Goal: Task Accomplishment & Management: Manage account settings

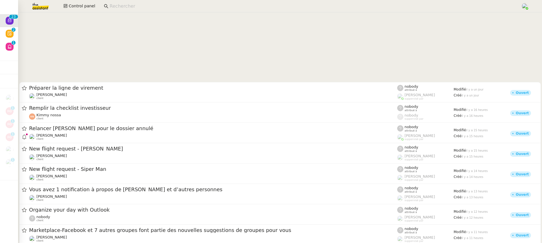
scroll to position [264, 0]
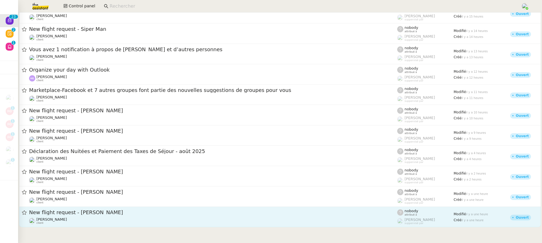
click at [173, 225] on link "New flight request - [PERSON_NAME] [PERSON_NAME] client nobody attribué à [PERS…" at bounding box center [280, 217] width 522 height 20
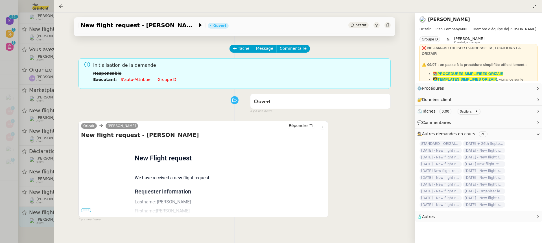
scroll to position [19, 0]
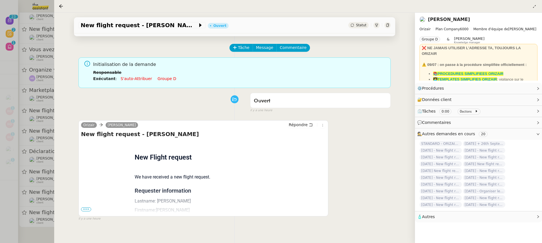
click at [86, 209] on span "•••" at bounding box center [86, 209] width 10 height 4
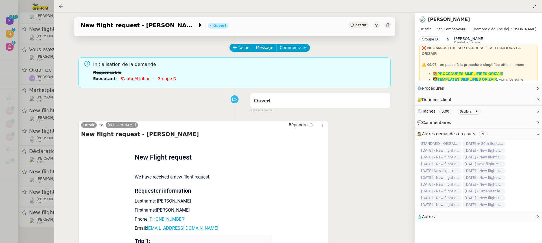
scroll to position [134, 0]
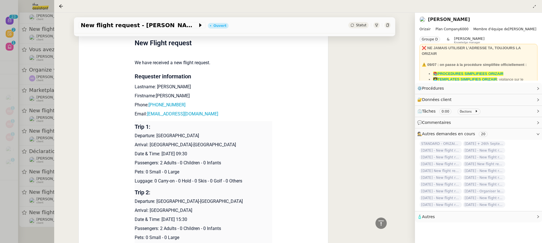
drag, startPoint x: 205, startPoint y: 153, endPoint x: 159, endPoint y: 153, distance: 45.8
click at [159, 153] on p "Date & Time: [DATE] 09:30" at bounding box center [204, 153] width 138 height 7
copy p ": [DATE]"
click at [146, 22] on app-ticket-info-button "New flight request - [PERSON_NAME]" at bounding box center [143, 25] width 129 height 7
click at [132, 27] on span "New flight request - [PERSON_NAME]" at bounding box center [139, 25] width 117 height 6
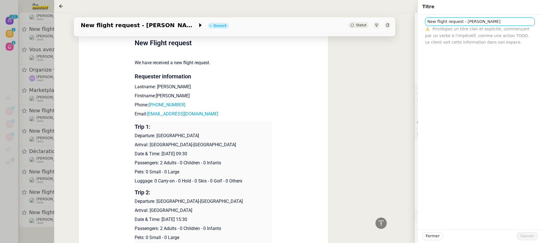
click at [427, 23] on input "New flight request - [PERSON_NAME]" at bounding box center [481, 22] width 110 height 8
paste input ": [DATE]"
drag, startPoint x: 204, startPoint y: 220, endPoint x: 161, endPoint y: 218, distance: 43.0
click at [161, 218] on p "Date & Time: [DATE] 15:30" at bounding box center [204, 219] width 138 height 7
copy p "[DATE]"
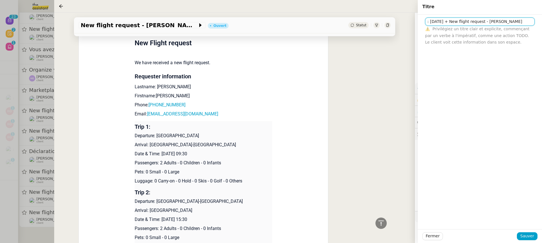
click at [474, 22] on input ": [DATE] + New flight request - [PERSON_NAME]" at bounding box center [481, 22] width 110 height 8
paste input "[DATE]"
type input ": [DATE] + [DATE] New flight request - [PERSON_NAME]"
click at [526, 236] on span "Sauver" at bounding box center [528, 236] width 14 height 6
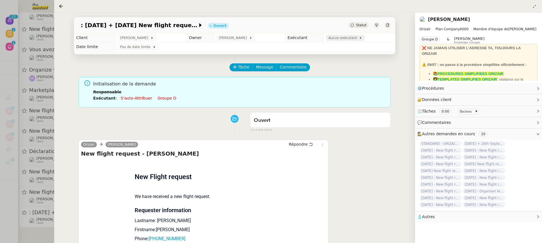
click at [350, 37] on span "Aucun exécutant" at bounding box center [344, 38] width 31 height 6
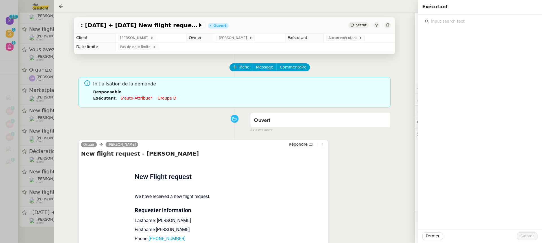
click at [450, 23] on input "text" at bounding box center [482, 22] width 106 height 8
type input "sour"
click at [460, 43] on div "[EMAIL_ADDRESS][DOMAIN_NAME]" at bounding box center [484, 42] width 96 height 6
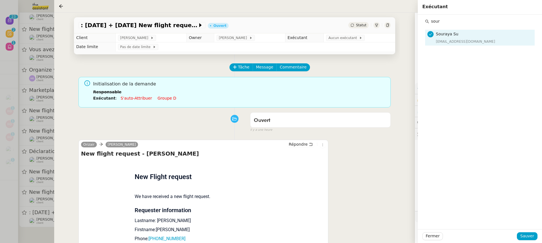
click at [529, 230] on div "Fermer Sauver" at bounding box center [480, 236] width 124 height 14
click at [534, 240] on div "Fermer Sauver" at bounding box center [480, 236] width 124 height 14
click at [528, 238] on span "Sauver" at bounding box center [528, 236] width 14 height 6
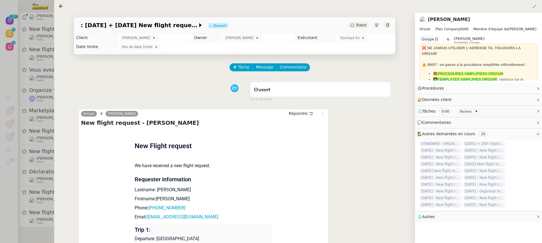
scroll to position [242, 0]
click at [105, 19] on div ": [DATE] + [DATE] New flight request - [PERSON_NAME]" at bounding box center [235, 25] width 322 height 16
click at [108, 23] on span ": [DATE] + [DATE] New flight request - [PERSON_NAME]" at bounding box center [139, 25] width 117 height 6
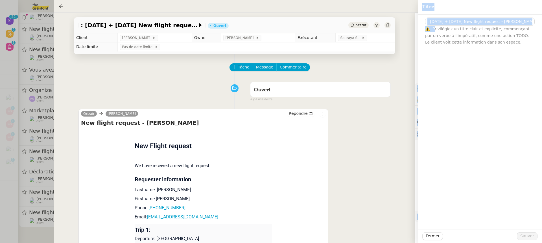
drag, startPoint x: 435, startPoint y: 27, endPoint x: 418, endPoint y: 27, distance: 17.0
click at [417, 27] on app-ticket ": [DATE] + [DATE] New flight request - [PERSON_NAME] Ouvert Statut Client [PERS…" at bounding box center [298, 128] width 488 height 230
click at [428, 23] on input ": [DATE] + [DATE] New flight request - [PERSON_NAME]" at bounding box center [481, 22] width 110 height 8
click at [431, 23] on input ": [DATE] + [DATE] New flight request - [PERSON_NAME]" at bounding box center [481, 22] width 110 height 8
type input "[DATE] + [DATE] New flight request - [PERSON_NAME]"
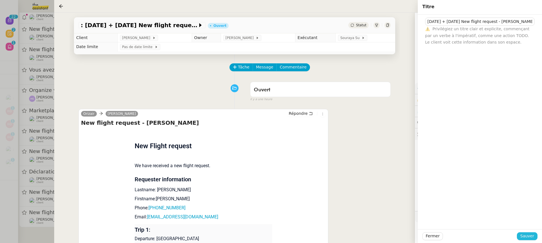
click at [527, 235] on span "Sauver" at bounding box center [528, 236] width 14 height 6
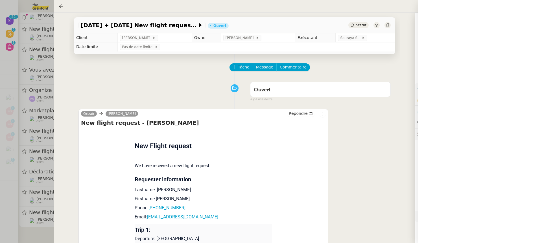
click at [30, 137] on div at bounding box center [271, 121] width 542 height 243
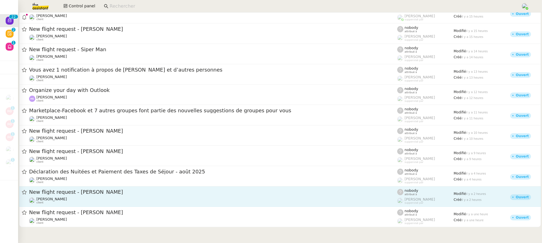
click at [105, 201] on div "[PERSON_NAME] client" at bounding box center [213, 200] width 368 height 7
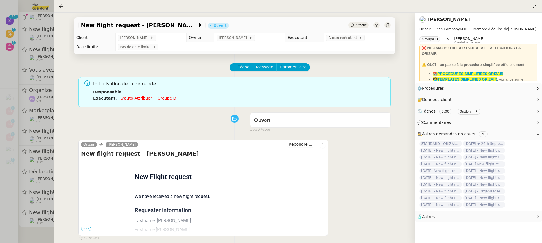
scroll to position [72, 0]
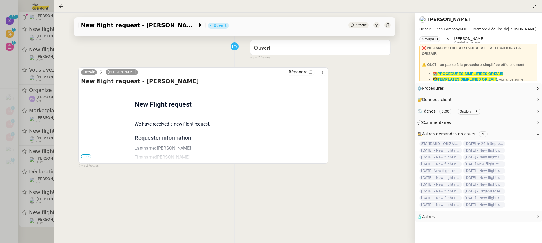
click at [83, 155] on span "•••" at bounding box center [86, 156] width 10 height 4
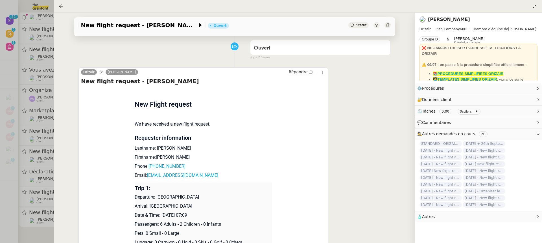
scroll to position [185, 0]
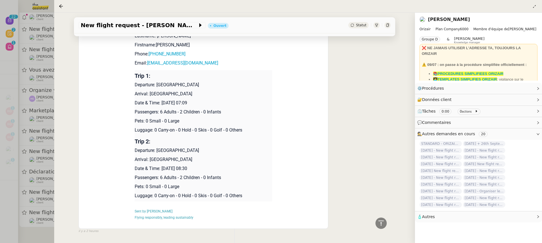
drag, startPoint x: 161, startPoint y: 101, endPoint x: 197, endPoint y: 101, distance: 36.2
click at [197, 101] on p "Date & Time: [DATE] 07:09" at bounding box center [204, 102] width 138 height 7
copy p "[DATE]"
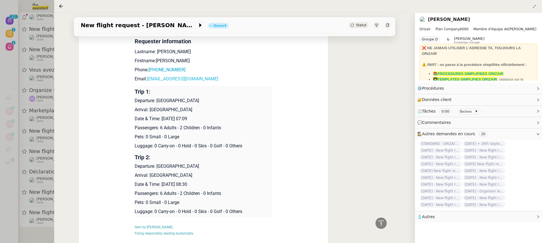
scroll to position [158, 0]
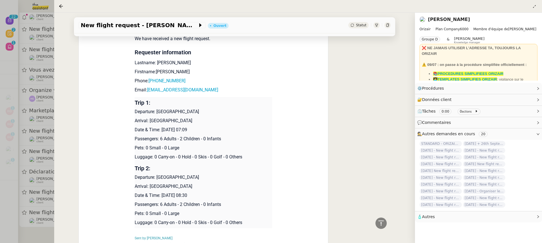
click at [147, 29] on app-ticket-info-button "New flight request - [PERSON_NAME]" at bounding box center [143, 25] width 129 height 7
click at [139, 23] on span "New flight request - [PERSON_NAME]" at bounding box center [139, 25] width 117 height 6
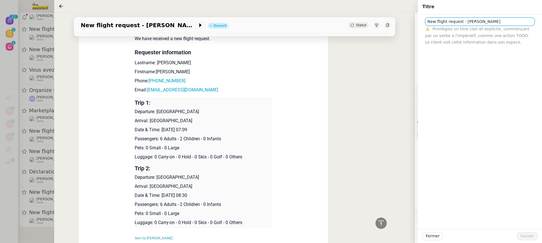
click at [427, 25] on input "New flight request - [PERSON_NAME]" at bounding box center [481, 22] width 110 height 8
paste input "[DATE]"
drag, startPoint x: 162, startPoint y: 195, endPoint x: 198, endPoint y: 195, distance: 35.9
click at [198, 195] on p "Date & Time: [DATE] 08:30" at bounding box center [204, 195] width 138 height 7
copy p "[DATE]"
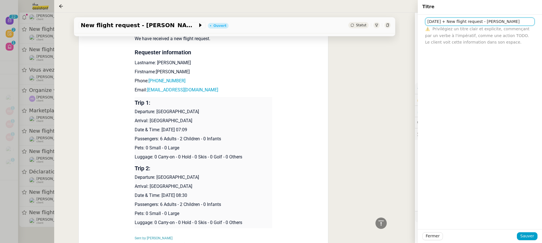
click at [465, 24] on input "[DATE] + New flight request - [PERSON_NAME]" at bounding box center [481, 22] width 110 height 8
paste input "[DATE]"
type input "[DATE] + [DATE] New flight request - [PERSON_NAME]"
click at [528, 236] on span "Sauver" at bounding box center [528, 236] width 14 height 6
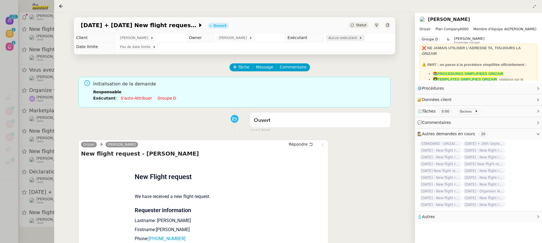
click at [344, 35] on span "Aucun exécutant" at bounding box center [344, 38] width 31 height 6
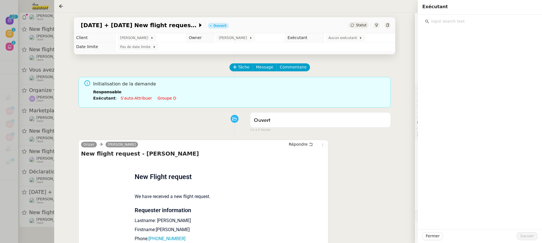
click at [464, 22] on input "text" at bounding box center [482, 22] width 106 height 8
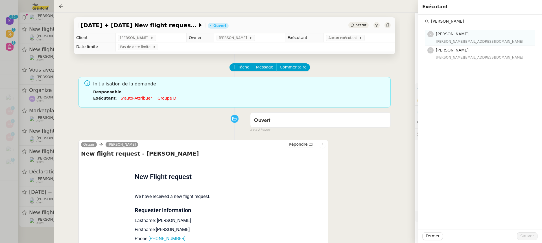
type input "[PERSON_NAME]"
click at [466, 44] on div "[PERSON_NAME][EMAIL_ADDRESS][DOMAIN_NAME]" at bounding box center [484, 42] width 96 height 6
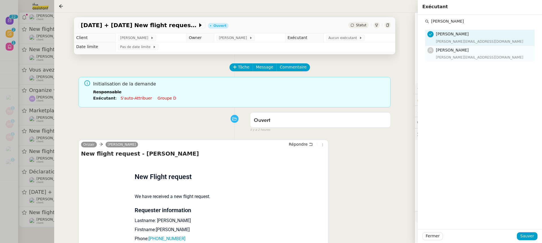
click at [470, 56] on div "[PERSON_NAME][EMAIL_ADDRESS][DOMAIN_NAME]" at bounding box center [484, 58] width 96 height 6
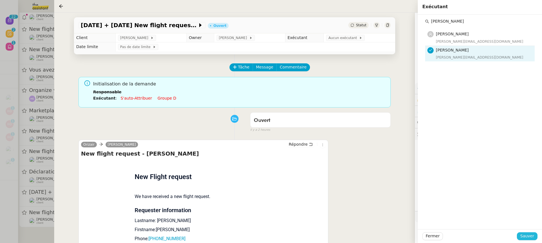
click at [526, 235] on span "Sauver" at bounding box center [528, 236] width 14 height 6
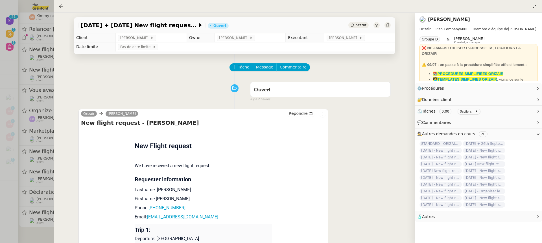
scroll to position [221, 0]
click at [26, 152] on div at bounding box center [271, 121] width 542 height 243
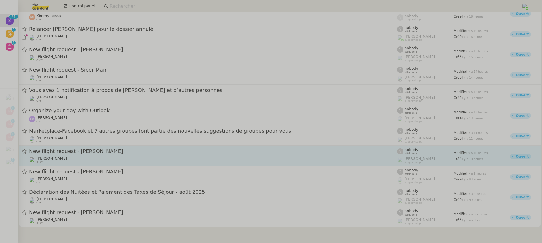
click at [89, 157] on div "[PERSON_NAME] client" at bounding box center [213, 159] width 368 height 7
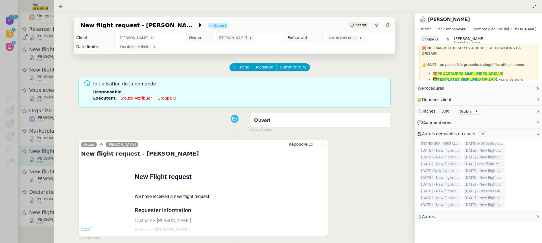
scroll to position [71, 0]
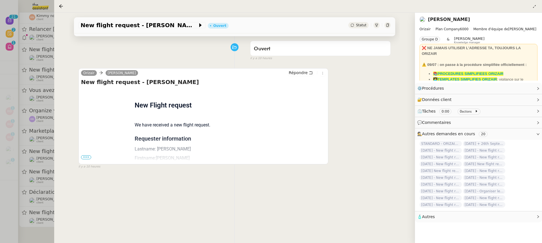
click at [89, 157] on span "•••" at bounding box center [86, 157] width 10 height 4
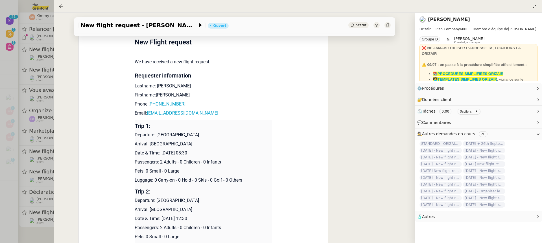
scroll to position [147, 0]
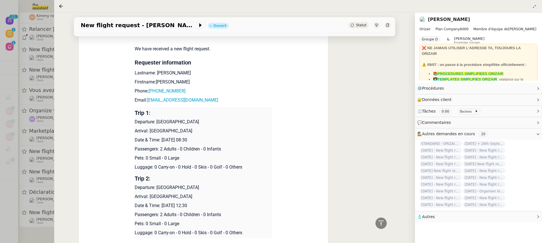
drag, startPoint x: 162, startPoint y: 138, endPoint x: 196, endPoint y: 140, distance: 34.5
click at [196, 140] on p "Date & Time: [DATE] 08:30" at bounding box center [204, 139] width 138 height 7
copy p "[DATE]"
click at [138, 25] on span "New flight request - [PERSON_NAME]" at bounding box center [139, 25] width 117 height 6
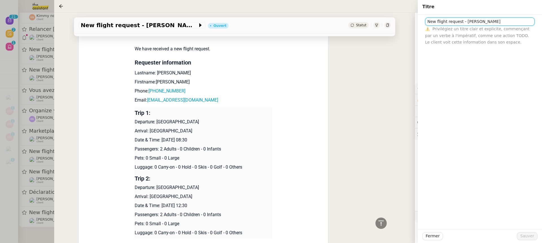
click at [429, 24] on input "New flight request - [PERSON_NAME]" at bounding box center [481, 22] width 110 height 8
click at [427, 22] on input "New flight request - [PERSON_NAME]" at bounding box center [481, 22] width 110 height 8
paste input "[DATE]"
drag, startPoint x: 161, startPoint y: 205, endPoint x: 197, endPoint y: 204, distance: 35.9
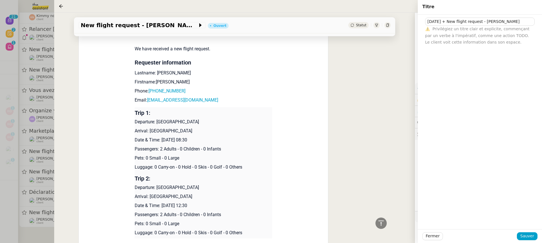
click at [197, 204] on p "Date & Time: [DATE] 12:30" at bounding box center [204, 205] width 138 height 7
copy p "[DATE]"
click at [465, 22] on input "[DATE] + New flight request - [PERSON_NAME]" at bounding box center [481, 22] width 110 height 8
paste input "[DATE]"
type input "[DATE] + [DATE] New flight request - [PERSON_NAME]"
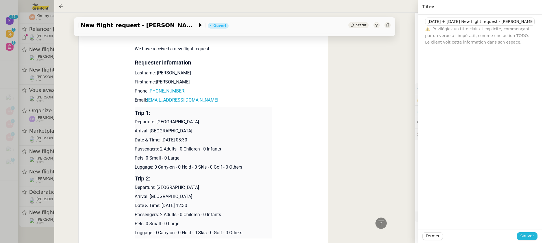
click at [530, 240] on button "Sauver" at bounding box center [527, 236] width 21 height 8
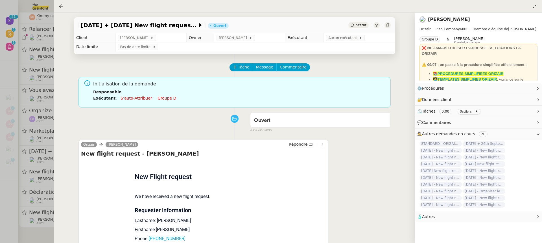
click at [159, 97] on link "Groupe d" at bounding box center [167, 98] width 19 height 5
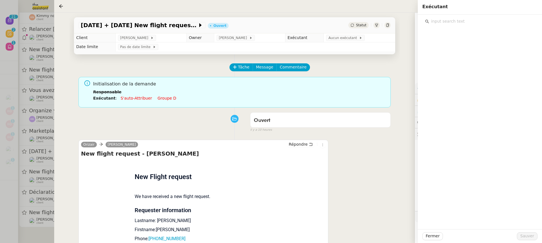
click at [450, 19] on input "text" at bounding box center [482, 22] width 106 height 8
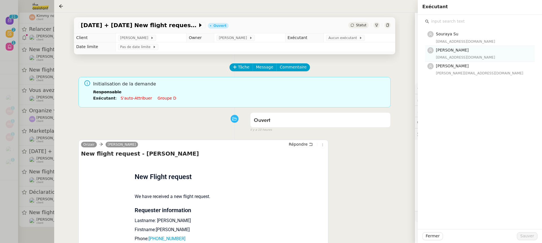
click at [488, 59] on div "[EMAIL_ADDRESS][DOMAIN_NAME]" at bounding box center [484, 58] width 96 height 6
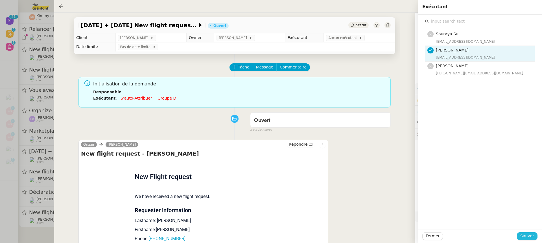
click at [528, 237] on span "Sauver" at bounding box center [528, 236] width 14 height 6
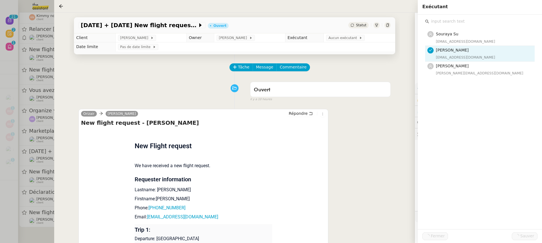
scroll to position [199, 0]
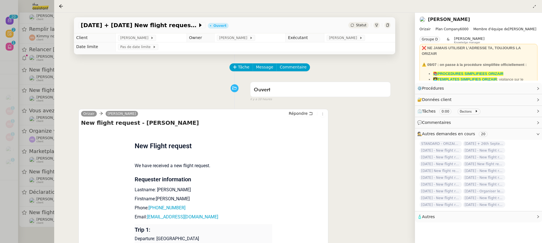
click at [39, 127] on div at bounding box center [271, 121] width 542 height 243
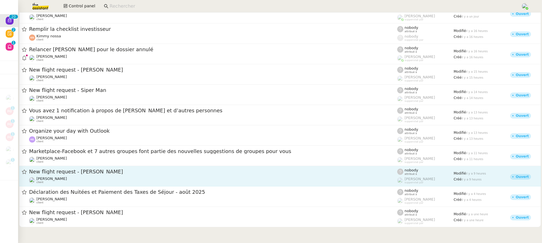
click at [127, 178] on div "[PERSON_NAME] client" at bounding box center [213, 179] width 368 height 7
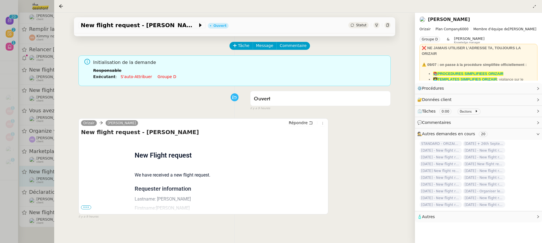
scroll to position [22, 0]
click at [89, 205] on span "•••" at bounding box center [86, 207] width 10 height 4
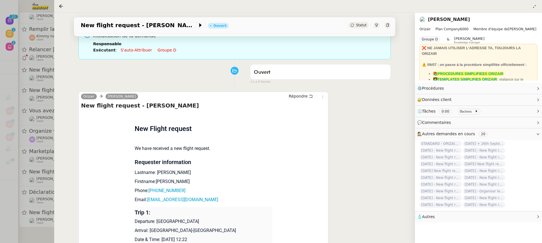
scroll to position [100, 0]
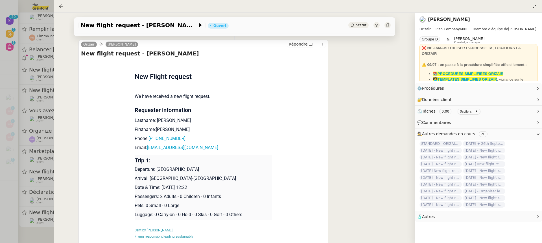
drag, startPoint x: 204, startPoint y: 188, endPoint x: 161, endPoint y: 186, distance: 43.0
click at [161, 186] on p "Date & Time: [DATE] 12:22" at bounding box center [204, 187] width 138 height 7
copy p "[DATE]"
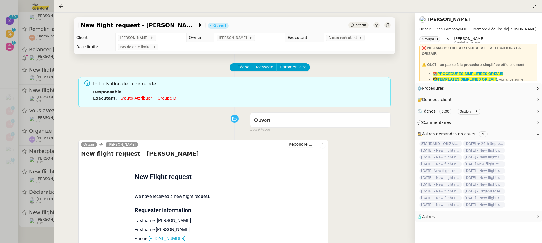
scroll to position [119, 0]
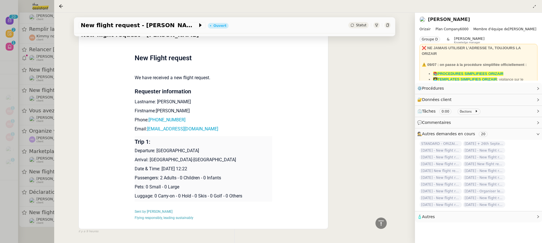
click at [198, 167] on p "Date & Time: [DATE] 12:22" at bounding box center [204, 168] width 138 height 7
drag, startPoint x: 203, startPoint y: 167, endPoint x: 161, endPoint y: 167, distance: 41.5
click at [162, 167] on p "Date & Time: [DATE] 12:22" at bounding box center [204, 168] width 138 height 7
copy p "[DATE]"
click at [114, 26] on span "New flight request - [PERSON_NAME]" at bounding box center [139, 25] width 117 height 6
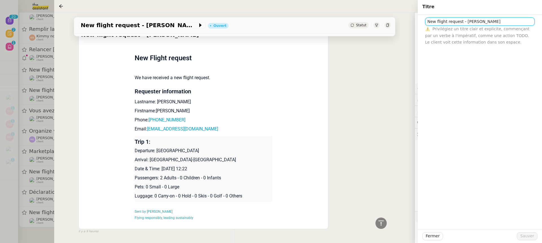
click at [429, 23] on input "New flight request - [PERSON_NAME]" at bounding box center [481, 22] width 110 height 8
paste input "[DATE]"
type input "[DATE] New flight request - [PERSON_NAME]"
click at [527, 230] on div "Fermer Sauver" at bounding box center [480, 236] width 124 height 14
click at [530, 237] on span "Sauver" at bounding box center [528, 236] width 14 height 6
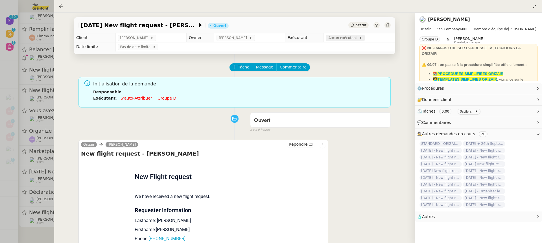
click at [341, 40] on span "Aucun exécutant" at bounding box center [344, 38] width 31 height 6
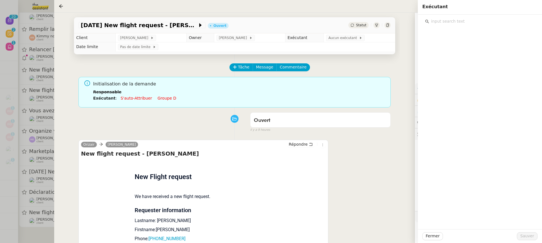
click at [468, 12] on nz-page-header "Exécutant" at bounding box center [480, 7] width 124 height 14
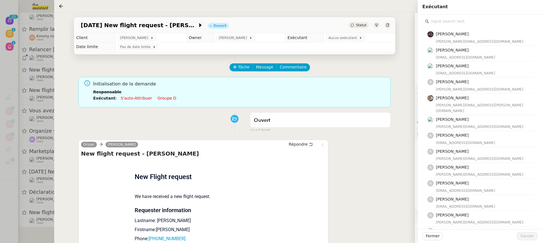
click at [468, 21] on input "text" at bounding box center [482, 22] width 106 height 8
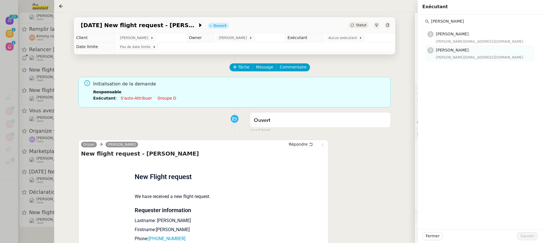
type input "[PERSON_NAME]"
click at [466, 52] on h4 "[PERSON_NAME]" at bounding box center [484, 50] width 96 height 6
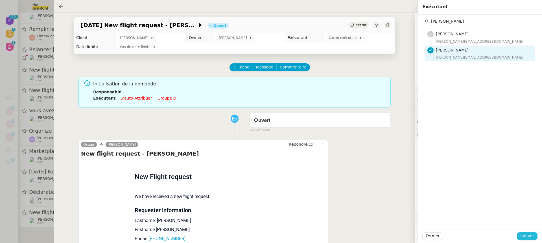
click at [530, 234] on span "Sauver" at bounding box center [528, 236] width 14 height 6
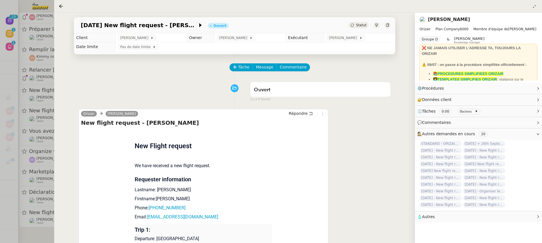
scroll to position [178, 0]
click at [30, 194] on div at bounding box center [271, 121] width 542 height 243
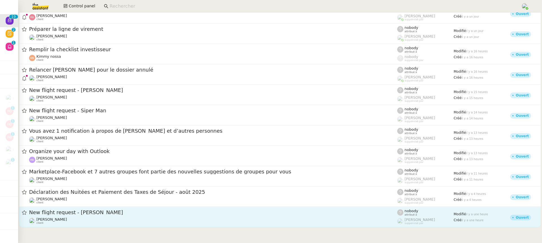
click at [73, 220] on div "[PERSON_NAME] client" at bounding box center [213, 220] width 368 height 7
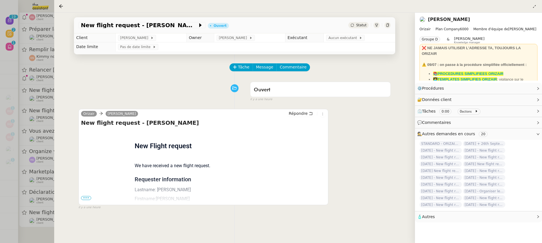
scroll to position [72, 0]
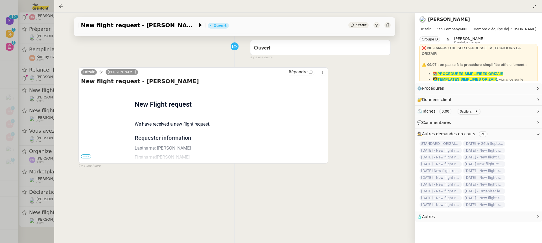
click at [85, 155] on span "•••" at bounding box center [86, 156] width 10 height 4
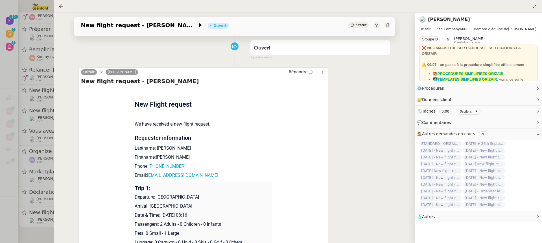
scroll to position [136, 0]
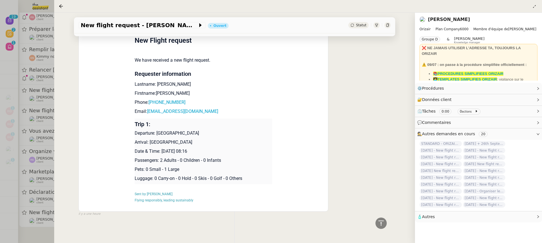
drag, startPoint x: 196, startPoint y: 152, endPoint x: 157, endPoint y: 152, distance: 39.0
click at [157, 152] on p "Date & Time: [DATE] 08:16" at bounding box center [204, 151] width 138 height 7
drag, startPoint x: 162, startPoint y: 150, endPoint x: 196, endPoint y: 151, distance: 34.2
click at [196, 151] on p "Date & Time: [DATE] 08:16" at bounding box center [204, 151] width 138 height 7
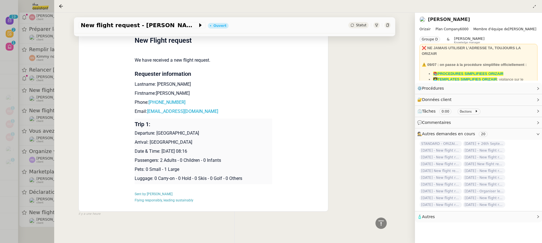
copy p "[DATE]"
click at [144, 22] on app-ticket-info-button "New flight request - [PERSON_NAME]" at bounding box center [143, 25] width 129 height 7
click at [145, 23] on span "New flight request - [PERSON_NAME]" at bounding box center [139, 25] width 117 height 6
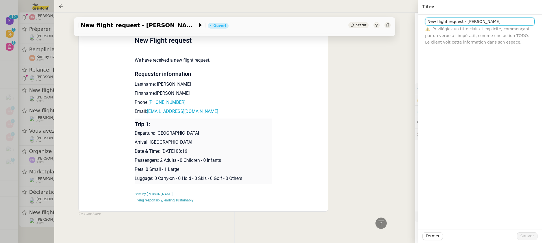
click at [427, 20] on input "New flight request - [PERSON_NAME]" at bounding box center [481, 22] width 110 height 8
paste input "[DATE]"
type input "[DATE] New flight request - [PERSON_NAME]"
click at [529, 233] on span "Sauver" at bounding box center [528, 236] width 14 height 6
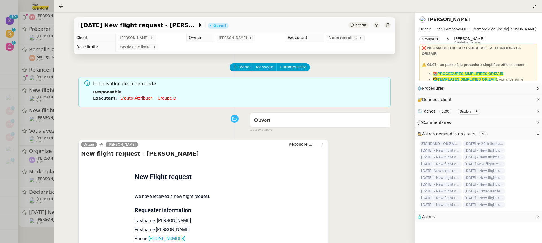
click at [359, 43] on td "Pas de date limite" at bounding box center [256, 46] width 280 height 9
click at [346, 38] on span "Aucun exécutant" at bounding box center [344, 38] width 31 height 6
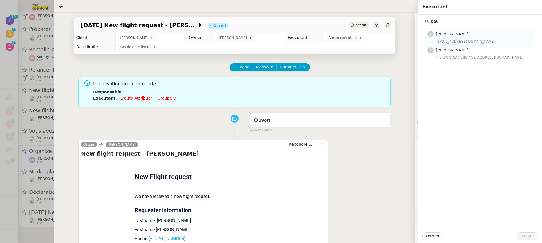
type input "pau"
click at [465, 40] on div "[EMAIL_ADDRESS][DOMAIN_NAME]" at bounding box center [484, 42] width 96 height 6
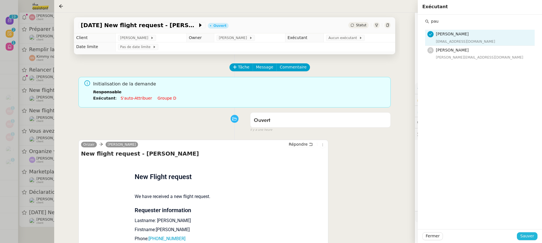
click at [528, 234] on span "Sauver" at bounding box center [528, 236] width 14 height 6
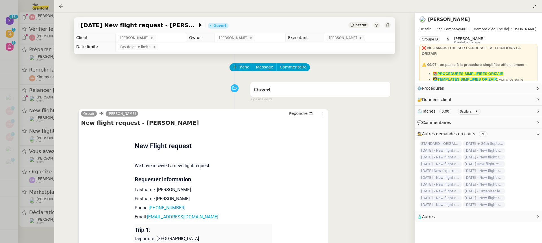
scroll to position [156, 0]
click at [42, 173] on div at bounding box center [271, 121] width 542 height 243
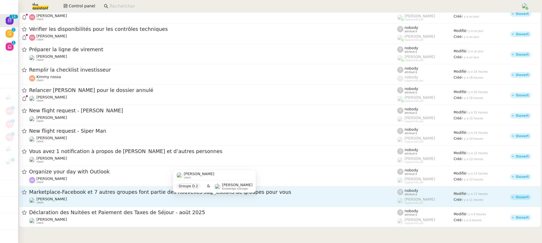
click at [116, 197] on div "[PERSON_NAME] client" at bounding box center [213, 200] width 368 height 7
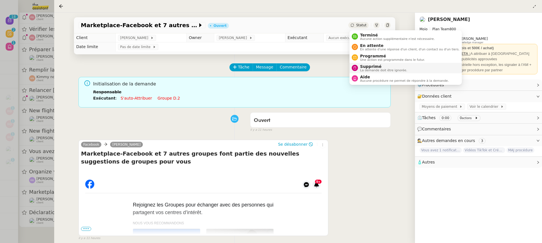
click at [379, 66] on span "Supprimé" at bounding box center [384, 66] width 47 height 5
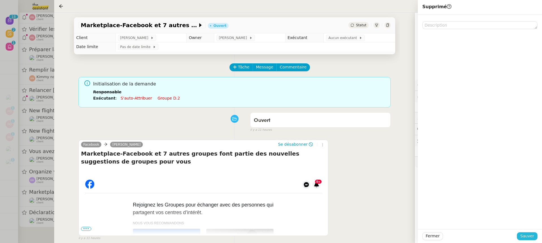
click at [529, 233] on span "Sauver" at bounding box center [528, 236] width 14 height 6
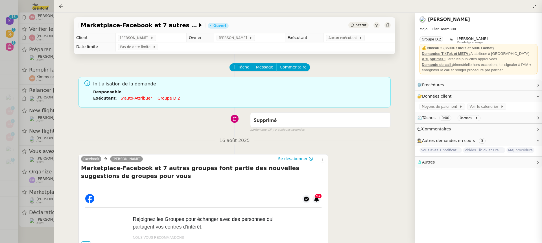
scroll to position [135, 0]
click at [18, 175] on div at bounding box center [271, 121] width 542 height 243
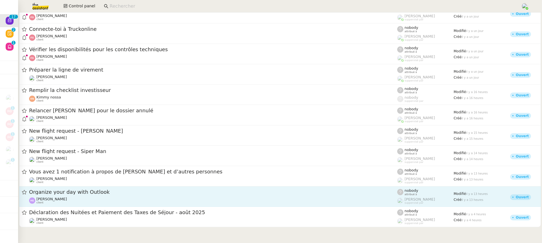
click at [87, 192] on span "Organize your day with Outlook" at bounding box center [213, 191] width 368 height 5
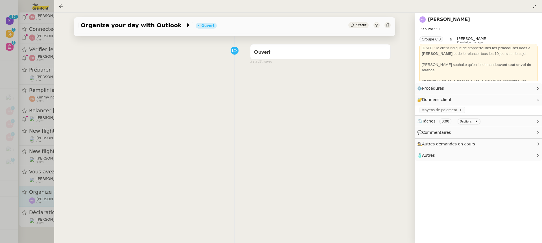
scroll to position [40, 0]
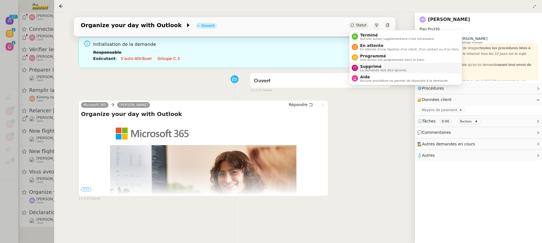
click at [377, 67] on span "Supprimé" at bounding box center [384, 66] width 47 height 5
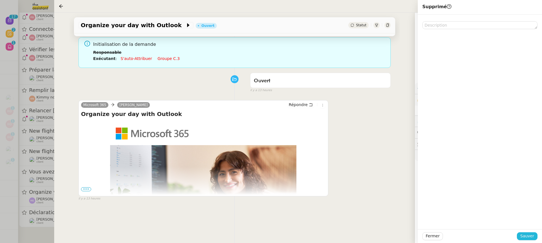
click at [523, 237] on span "Sauver" at bounding box center [528, 236] width 14 height 6
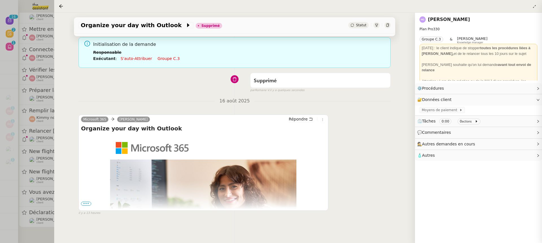
scroll to position [113, 0]
click at [35, 183] on div at bounding box center [271, 121] width 542 height 243
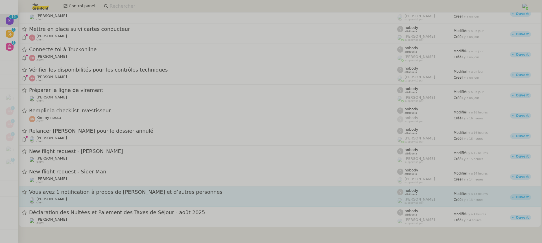
click at [67, 193] on span "Vous avez 1 notification à propos de [PERSON_NAME] et d’autres personnes" at bounding box center [213, 191] width 368 height 5
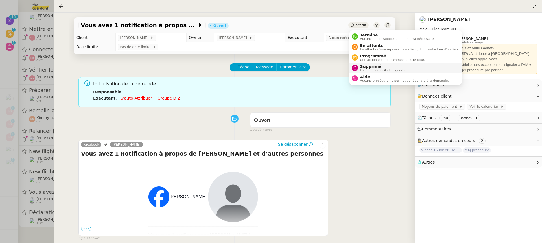
click at [383, 67] on span "Supprimé" at bounding box center [384, 66] width 47 height 5
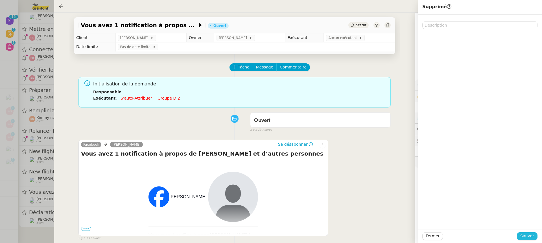
click at [527, 235] on span "Sauver" at bounding box center [528, 236] width 14 height 6
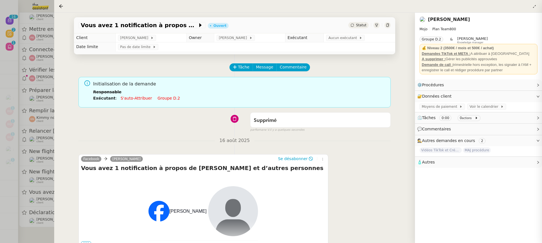
scroll to position [92, 0]
click at [33, 175] on div at bounding box center [271, 121] width 542 height 243
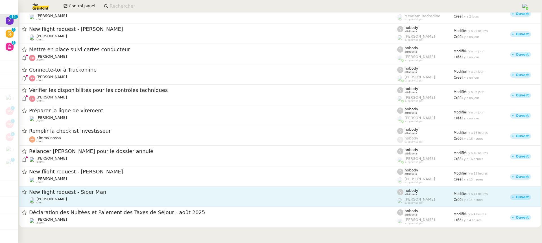
click at [73, 196] on div "New flight request - Siper Man [PERSON_NAME] client" at bounding box center [213, 196] width 368 height 16
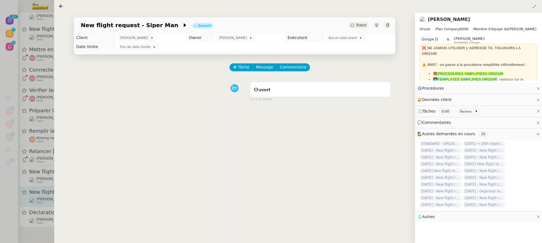
scroll to position [72, 0]
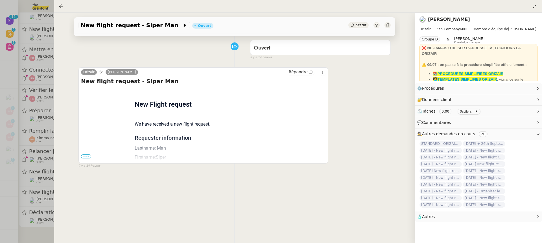
click at [88, 159] on div "Flight request created by Siper Man New Flight request We have received a new f…" at bounding box center [203, 213] width 245 height 251
click at [85, 154] on span "•••" at bounding box center [86, 156] width 10 height 4
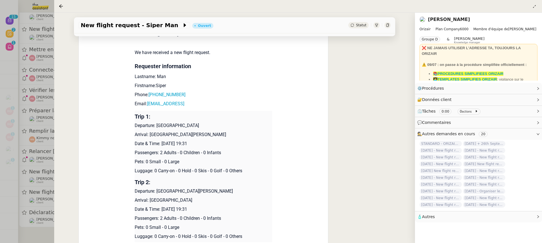
scroll to position [146, 0]
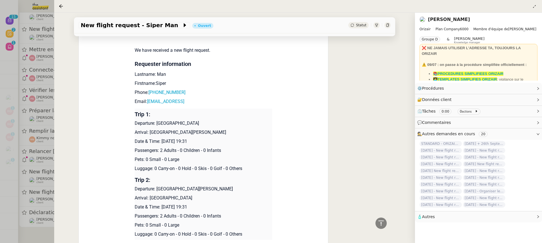
drag, startPoint x: 162, startPoint y: 141, endPoint x: 189, endPoint y: 140, distance: 26.6
click at [189, 140] on p "Date & Time: [DATE] 19:31" at bounding box center [204, 141] width 138 height 7
drag, startPoint x: 198, startPoint y: 142, endPoint x: 160, endPoint y: 142, distance: 37.9
click at [160, 142] on p "Date & Time: [DATE] 19:31" at bounding box center [204, 141] width 138 height 7
copy p "[DATE]"
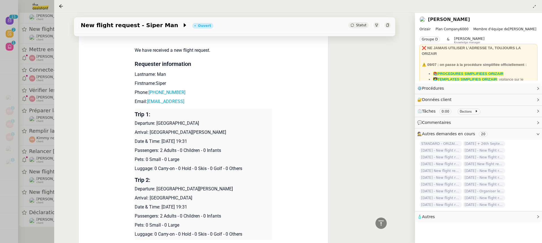
click at [123, 29] on div "New flight request - Siper Man Ouvert Statut" at bounding box center [235, 25] width 322 height 16
click at [123, 26] on span "New flight request - Siper Man" at bounding box center [131, 25] width 101 height 6
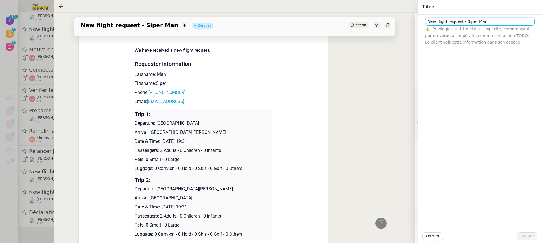
click at [427, 23] on input "New flight request - Siper Man" at bounding box center [481, 22] width 110 height 8
paste input "[DATE]"
type input "[DATE] New flight request - Siper Man"
click at [532, 239] on span "Sauver" at bounding box center [528, 236] width 14 height 6
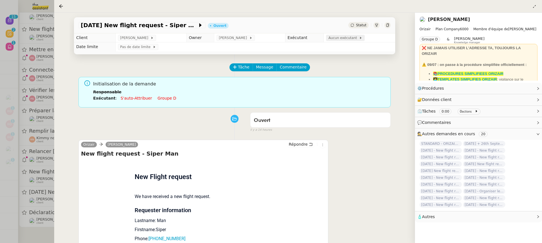
click at [337, 41] on span "Aucun exécutant" at bounding box center [344, 38] width 31 height 6
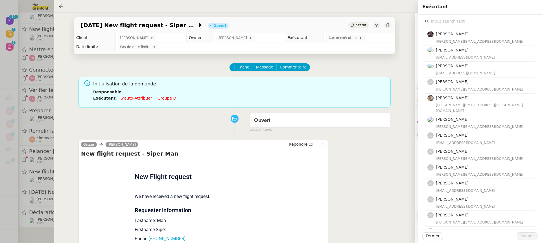
click at [481, 16] on div "[PERSON_NAME] [PERSON_NAME][EMAIL_ADDRESS][DOMAIN_NAME] [PERSON_NAME] [EMAIL_AD…" at bounding box center [480, 184] width 115 height 339
click at [483, 20] on input "text" at bounding box center [482, 22] width 106 height 8
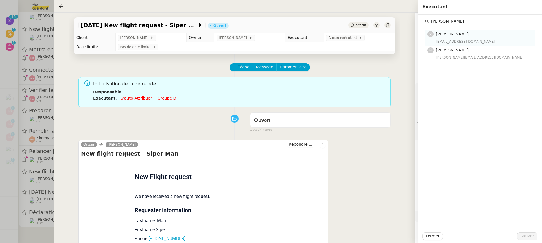
type input "[PERSON_NAME]"
click at [440, 42] on div "[EMAIL_ADDRESS][DOMAIN_NAME]" at bounding box center [484, 42] width 96 height 6
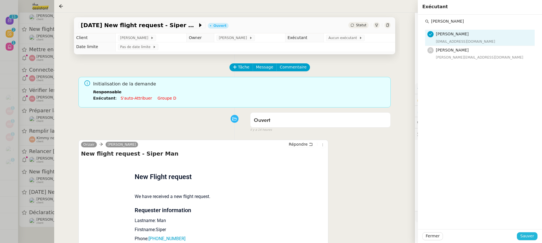
click at [527, 237] on span "Sauver" at bounding box center [528, 236] width 14 height 6
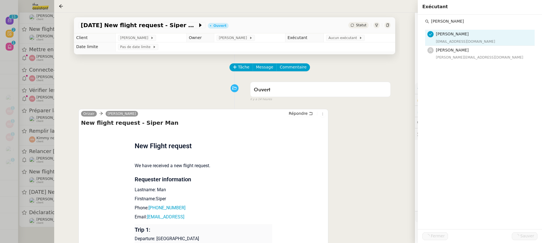
scroll to position [70, 0]
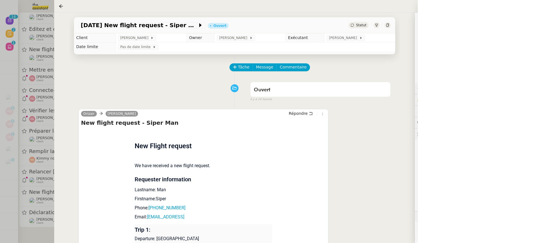
click at [34, 121] on div at bounding box center [271, 121] width 542 height 243
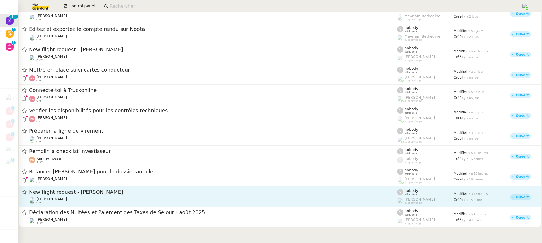
click at [72, 195] on div "New flight request - [PERSON_NAME]" at bounding box center [213, 191] width 368 height 7
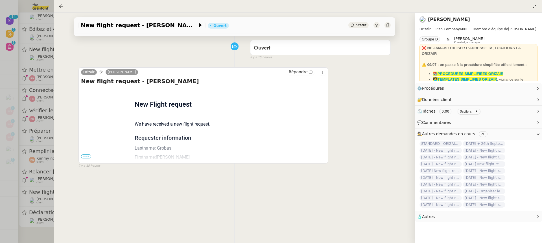
click at [83, 157] on span "•••" at bounding box center [86, 156] width 10 height 4
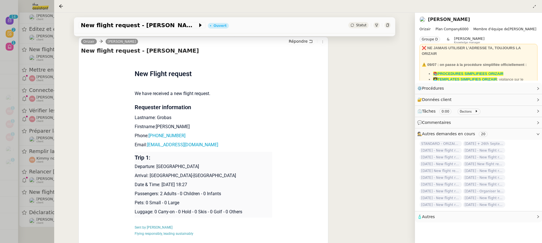
scroll to position [136, 0]
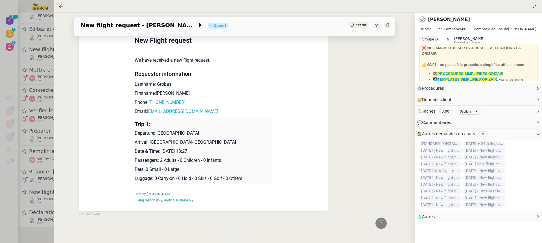
drag, startPoint x: 162, startPoint y: 153, endPoint x: 198, endPoint y: 154, distance: 35.0
click at [198, 154] on p "Date & Time: [DATE] 18:27" at bounding box center [204, 151] width 138 height 7
click at [150, 30] on div "New flight request - [PERSON_NAME] Ouvert Statut" at bounding box center [235, 25] width 322 height 16
click at [148, 28] on app-ticket-info-button "New flight request - [PERSON_NAME]" at bounding box center [143, 25] width 129 height 7
click at [143, 24] on span "New flight request - [PERSON_NAME]" at bounding box center [139, 25] width 117 height 6
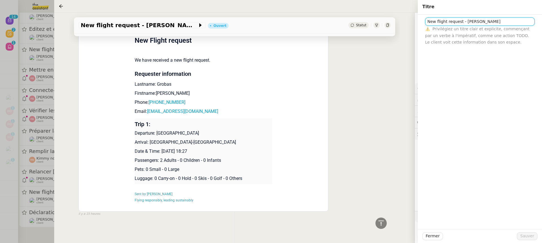
click at [426, 23] on input "New flight request - [PERSON_NAME]" at bounding box center [481, 22] width 110 height 8
paste input "[DATE]"
type input "[DATE] New flight request - [PERSON_NAME]"
click at [528, 236] on span "Sauver" at bounding box center [528, 236] width 14 height 6
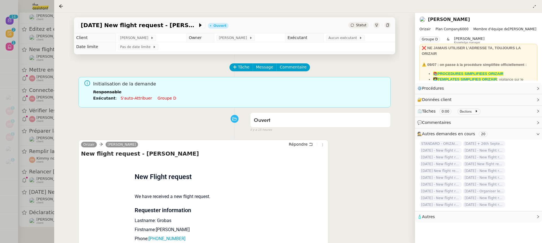
click at [349, 34] on td "Aucun exécutant" at bounding box center [359, 37] width 71 height 9
click at [350, 35] on span "Aucun exécutant" at bounding box center [344, 38] width 31 height 6
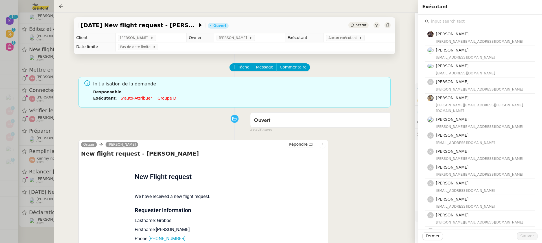
click at [457, 20] on input "text" at bounding box center [482, 22] width 106 height 8
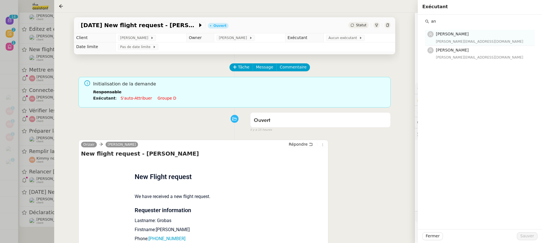
type input "an"
click at [462, 44] on div "[PERSON_NAME][EMAIL_ADDRESS][DOMAIN_NAME]" at bounding box center [484, 42] width 96 height 6
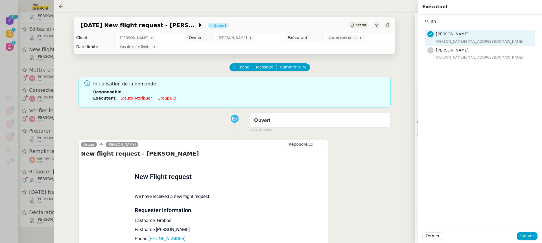
click at [463, 45] on nz-list-item "[PERSON_NAME] [PERSON_NAME][EMAIL_ADDRESS][DOMAIN_NAME]" at bounding box center [481, 38] width 110 height 16
click at [464, 50] on h4 "[PERSON_NAME]" at bounding box center [484, 50] width 96 height 6
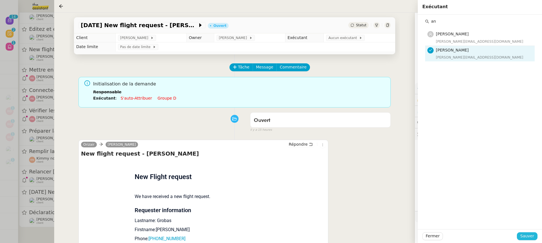
click at [535, 233] on button "Sauver" at bounding box center [527, 236] width 21 height 8
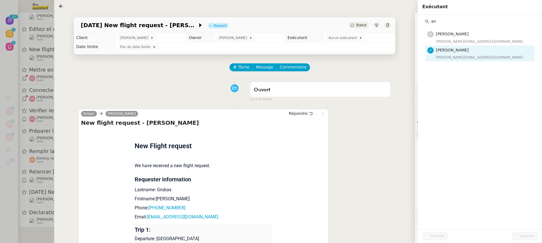
scroll to position [49, 0]
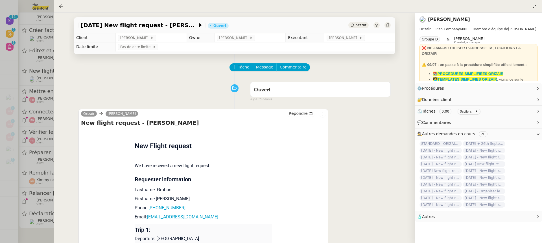
click at [23, 169] on div at bounding box center [271, 121] width 542 height 243
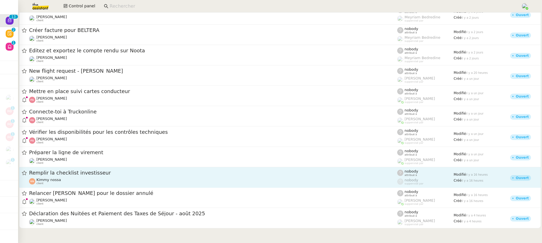
click at [68, 183] on div "Kimmy nossa client" at bounding box center [213, 180] width 368 height 7
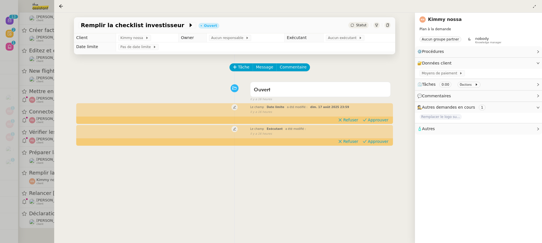
click at [35, 190] on div at bounding box center [271, 121] width 542 height 243
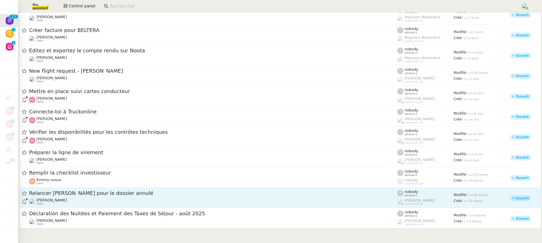
click at [65, 196] on div "Relancer [PERSON_NAME] pour le dossier annulé" at bounding box center [213, 193] width 368 height 7
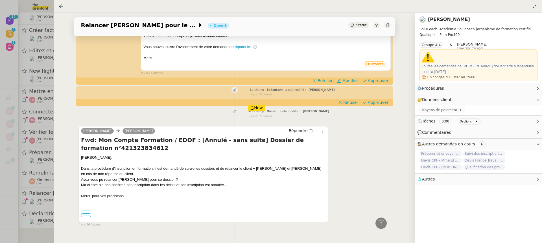
scroll to position [116, 0]
click at [42, 185] on div at bounding box center [271, 121] width 542 height 243
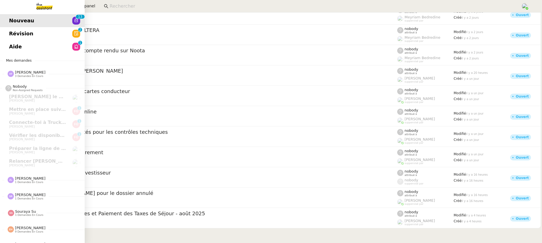
click at [14, 41] on link "Aide 0 1 2 3 4 5 6 7 8 9" at bounding box center [42, 46] width 85 height 13
